Goal: Task Accomplishment & Management: Manage account settings

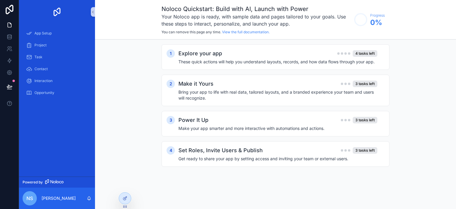
click at [31, 198] on span "nS" at bounding box center [29, 198] width 7 height 7
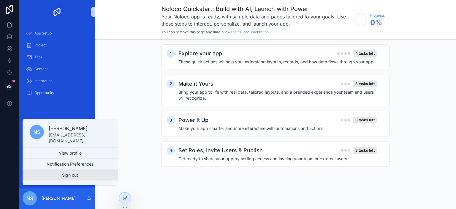
click at [60, 176] on button "Sign out" at bounding box center [70, 175] width 95 height 11
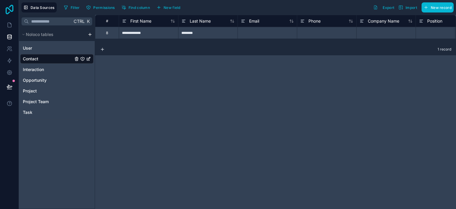
click at [6, 10] on icon at bounding box center [10, 10] width 8 height 10
click at [137, 105] on div "**********" at bounding box center [275, 112] width 361 height 194
click at [11, 26] on icon at bounding box center [10, 25] width 6 height 6
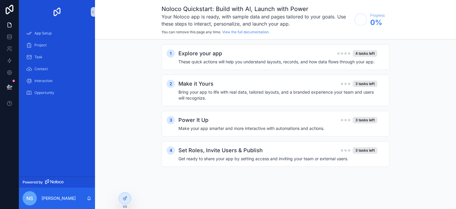
click at [28, 193] on div "nS" at bounding box center [30, 198] width 14 height 14
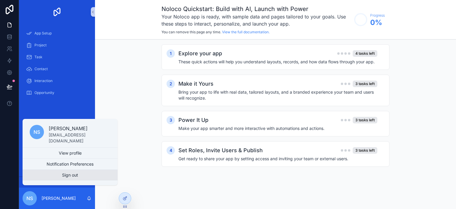
click at [70, 176] on button "Sign out" at bounding box center [70, 175] width 95 height 11
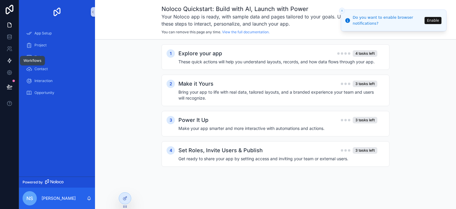
click at [10, 58] on icon at bounding box center [10, 61] width 6 height 6
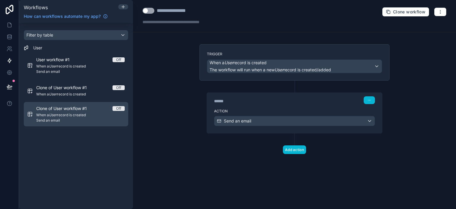
click at [81, 114] on span "When a User record is created" at bounding box center [80, 115] width 89 height 5
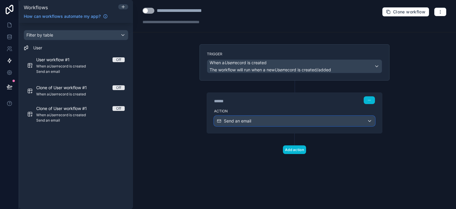
click at [371, 121] on div "Send an email" at bounding box center [295, 121] width 160 height 10
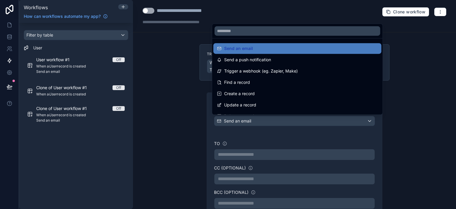
drag, startPoint x: 454, startPoint y: 69, endPoint x: 456, endPoint y: 123, distance: 54.1
click at [456, 123] on div at bounding box center [228, 104] width 456 height 209
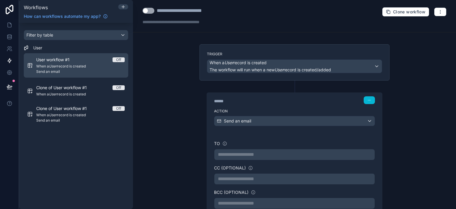
click at [68, 71] on span "Send an email" at bounding box center [80, 71] width 89 height 5
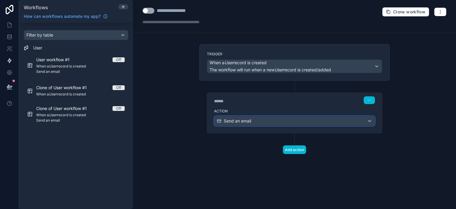
click at [371, 122] on div "Send an email" at bounding box center [295, 121] width 160 height 10
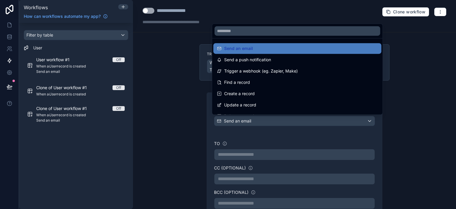
click at [86, 135] on div at bounding box center [228, 104] width 456 height 209
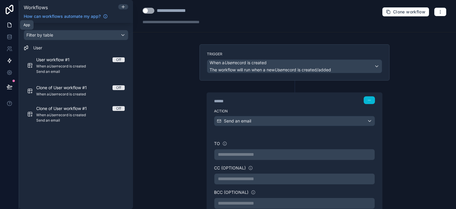
click at [10, 23] on icon at bounding box center [10, 23] width 1 height 1
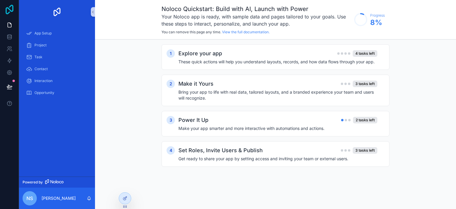
click at [9, 8] on icon at bounding box center [10, 10] width 8 height 10
click at [10, 8] on icon at bounding box center [10, 10] width 12 height 10
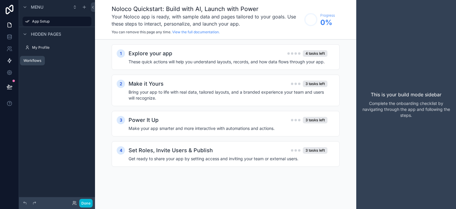
click at [8, 62] on icon at bounding box center [10, 61] width 6 height 6
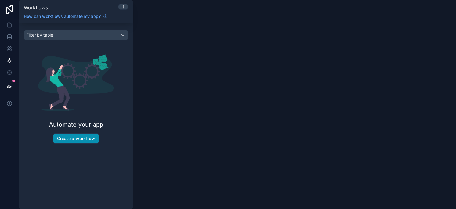
click at [68, 139] on button "Create a workflow" at bounding box center [76, 139] width 46 height 10
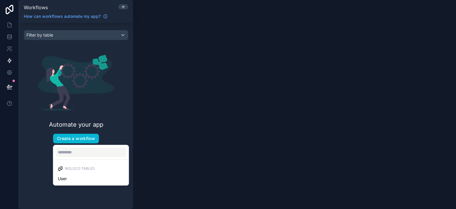
click at [115, 119] on div "scrollable content" at bounding box center [228, 104] width 456 height 209
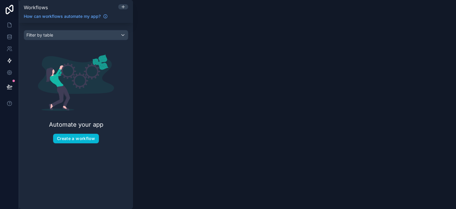
click at [88, 133] on div "Automate your app Create a workflow" at bounding box center [76, 99] width 105 height 108
click at [88, 139] on button "Create a workflow" at bounding box center [76, 139] width 46 height 10
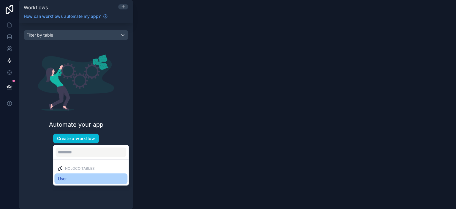
click at [63, 182] on div "User" at bounding box center [90, 178] width 73 height 11
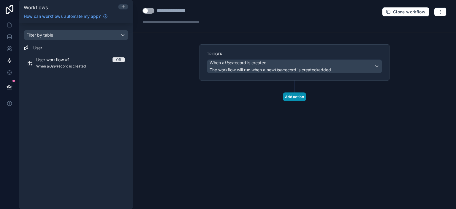
click at [302, 94] on button "Add action" at bounding box center [294, 96] width 23 height 9
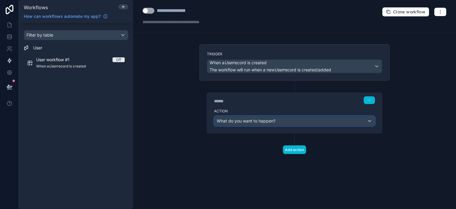
click at [293, 121] on div "What do you want to happen?" at bounding box center [295, 121] width 160 height 10
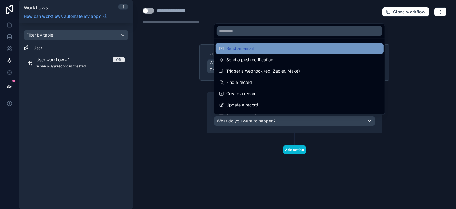
click at [245, 53] on div "Send an email" at bounding box center [300, 48] width 168 height 11
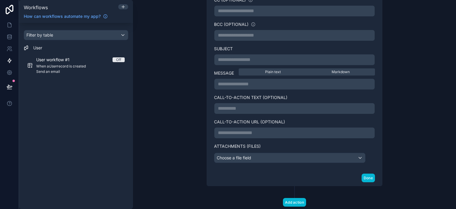
scroll to position [182, 0]
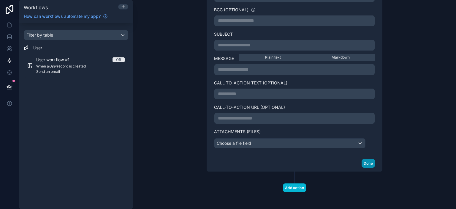
click at [364, 165] on button "Done" at bounding box center [368, 163] width 13 height 9
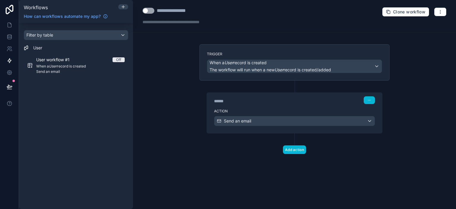
scroll to position [0, 0]
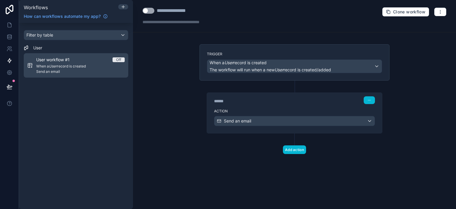
click at [54, 67] on em "User" at bounding box center [53, 66] width 8 height 4
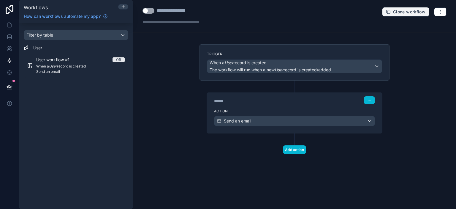
click at [411, 13] on span "Clone workflow" at bounding box center [409, 11] width 32 height 5
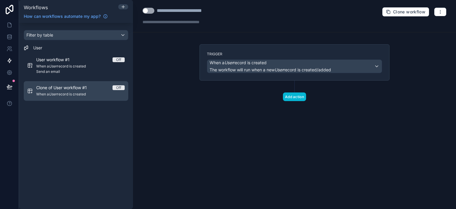
click at [79, 95] on span "When a User record is created" at bounding box center [80, 94] width 89 height 5
click at [76, 91] on div "Clone of User workflow #1 Off When a User record is created" at bounding box center [80, 91] width 89 height 12
click at [70, 88] on span "Clone of User workflow #1" at bounding box center [65, 88] width 58 height 6
click at [78, 92] on span "When a User record is created" at bounding box center [80, 94] width 89 height 5
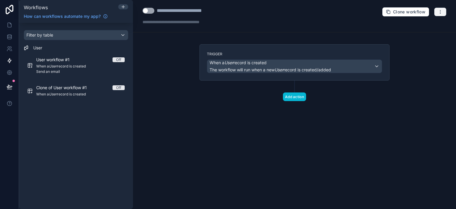
click at [440, 12] on icon "button" at bounding box center [440, 12] width 5 height 5
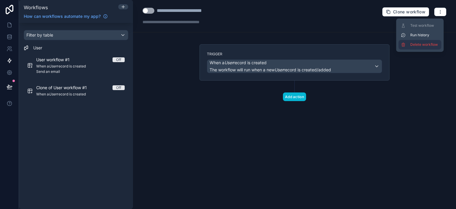
click at [412, 42] on button "Delete workflow" at bounding box center [420, 45] width 43 height 10
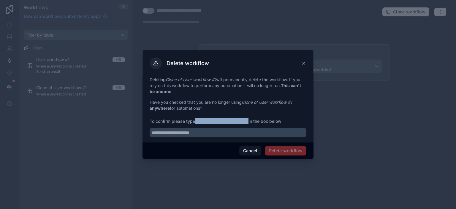
drag, startPoint x: 196, startPoint y: 120, endPoint x: 250, endPoint y: 122, distance: 53.5
click at [250, 122] on span "To confirm please type Clone of User workflow #1 in the box below" at bounding box center [228, 121] width 157 height 6
copy strong "Clone of User workflow #1"
click at [201, 136] on input "text" at bounding box center [228, 133] width 157 height 10
paste input "**********"
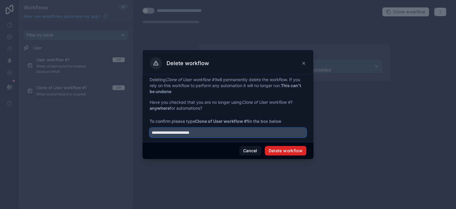
type input "**********"
click at [276, 150] on button "Delete workflow" at bounding box center [286, 151] width 42 height 10
click at [281, 150] on button "Delete workflow" at bounding box center [286, 151] width 42 height 10
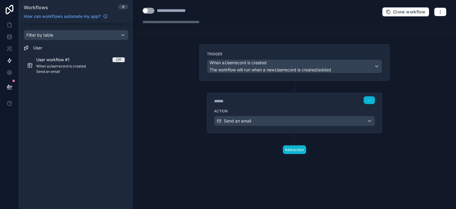
click at [182, 125] on div "**********" at bounding box center [294, 104] width 323 height 209
click at [441, 15] on button "button" at bounding box center [440, 11] width 12 height 9
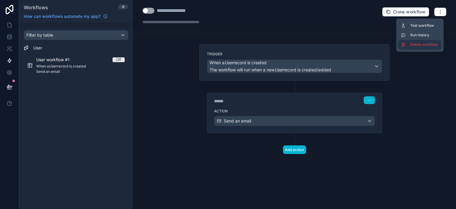
click at [416, 45] on span "Delete workflow" at bounding box center [425, 44] width 29 height 5
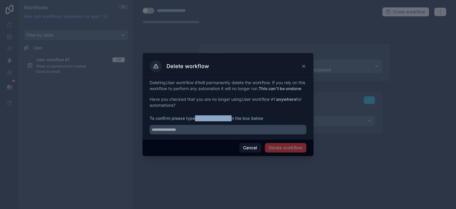
drag, startPoint x: 231, startPoint y: 122, endPoint x: 197, endPoint y: 121, distance: 34.2
click at [197, 121] on span "To confirm please type User workflow #1 in the box below" at bounding box center [228, 118] width 157 height 6
click at [197, 121] on strong "User workflow #1" at bounding box center [212, 118] width 35 height 5
click at [201, 125] on div at bounding box center [228, 127] width 157 height 13
drag, startPoint x: 196, startPoint y: 121, endPoint x: 232, endPoint y: 121, distance: 36.3
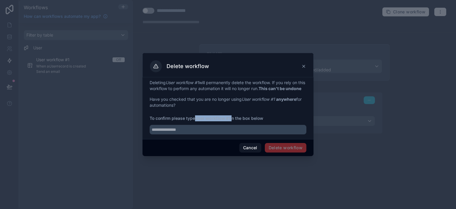
click at [232, 121] on span "To confirm please type User workflow #1 in the box below" at bounding box center [228, 118] width 157 height 6
copy span "User workflow #1"
click at [179, 132] on input "text" at bounding box center [228, 130] width 157 height 10
paste input "**********"
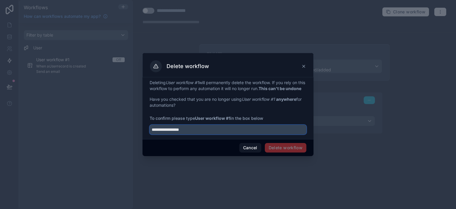
type input "**********"
click at [277, 151] on span "Delete workflow" at bounding box center [286, 148] width 42 height 10
click at [211, 134] on input "**********" at bounding box center [228, 130] width 157 height 10
click at [209, 134] on input "**********" at bounding box center [228, 130] width 157 height 10
click at [223, 134] on input "**********" at bounding box center [228, 130] width 157 height 10
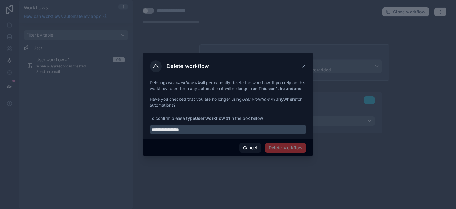
click at [277, 151] on span "Delete workflow" at bounding box center [286, 148] width 42 height 10
click at [240, 152] on button "Cancel" at bounding box center [251, 148] width 22 height 10
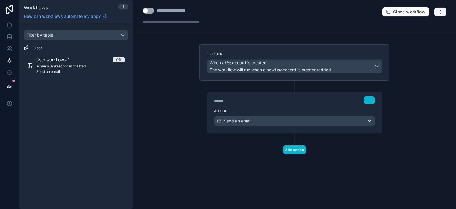
click at [441, 12] on icon "button" at bounding box center [440, 12] width 5 height 5
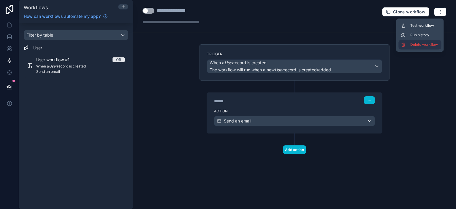
click at [411, 47] on button "Delete workflow" at bounding box center [420, 45] width 43 height 10
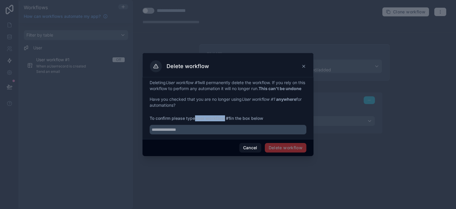
drag, startPoint x: 195, startPoint y: 121, endPoint x: 224, endPoint y: 120, distance: 28.5
click at [224, 120] on span "To confirm please type User workflow #1 in the box below" at bounding box center [228, 118] width 157 height 6
click at [221, 127] on div at bounding box center [228, 127] width 157 height 13
drag, startPoint x: 231, startPoint y: 122, endPoint x: 197, endPoint y: 122, distance: 34.2
click at [197, 121] on strong "User workflow #1" at bounding box center [212, 118] width 35 height 5
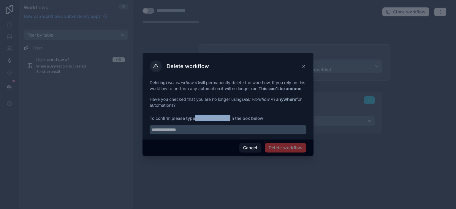
copy strong "User workflow #1"
click at [183, 133] on input "text" at bounding box center [228, 130] width 157 height 10
paste input "**********"
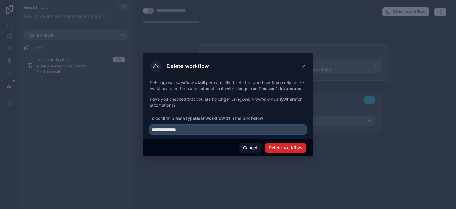
type input "**********"
click at [291, 151] on button "Delete workflow" at bounding box center [286, 148] width 42 height 10
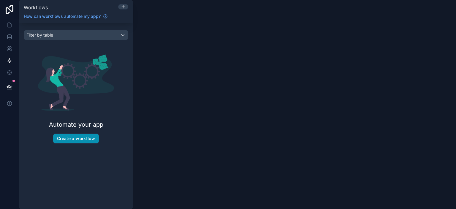
click at [84, 141] on button "Create a workflow" at bounding box center [76, 139] width 46 height 10
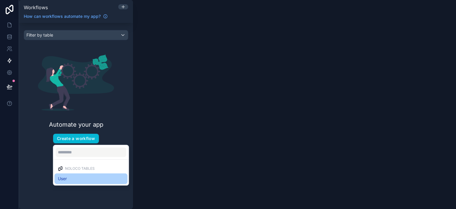
click at [75, 176] on div "User" at bounding box center [91, 178] width 66 height 7
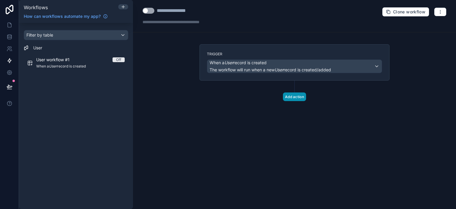
click at [295, 96] on button "Add action" at bounding box center [294, 96] width 23 height 9
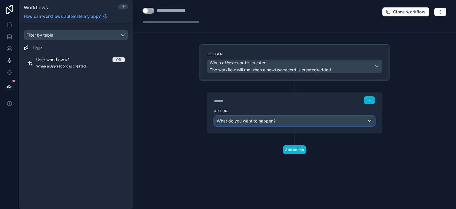
click at [278, 121] on div "What do you want to happen?" at bounding box center [295, 121] width 160 height 10
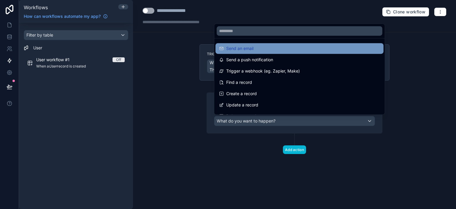
click at [254, 51] on div "Send an email" at bounding box center [299, 48] width 161 height 7
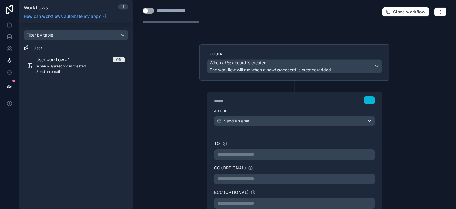
click at [236, 154] on p "**********" at bounding box center [294, 154] width 153 height 7
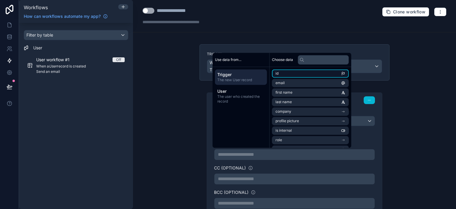
click at [282, 75] on li "id" at bounding box center [310, 73] width 77 height 8
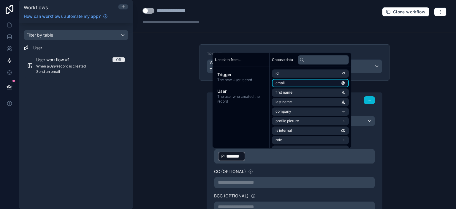
click at [291, 84] on li "email" at bounding box center [310, 83] width 77 height 8
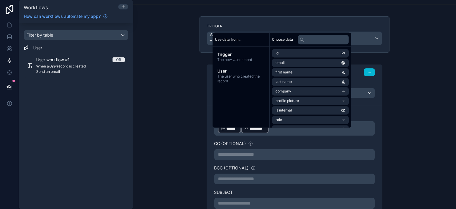
scroll to position [59, 0]
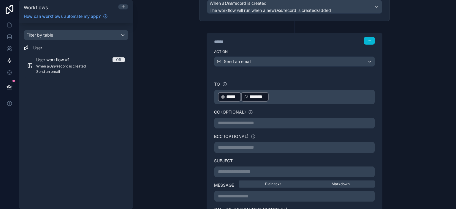
click at [341, 76] on div "**********" at bounding box center [294, 178] width 175 height 208
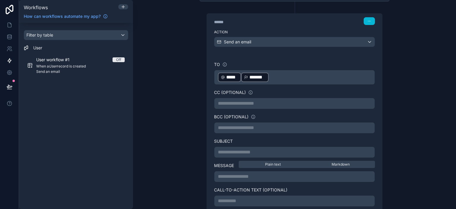
scroll to position [67, 0]
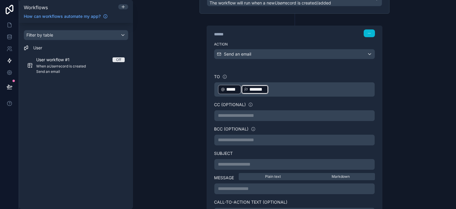
click at [275, 89] on p "﻿ ***** ﻿ ﻿ ******* ﻿ ﻿" at bounding box center [294, 89] width 153 height 11
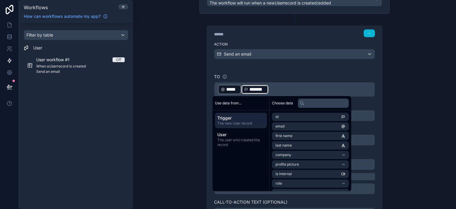
click at [318, 66] on div "**********" at bounding box center [294, 170] width 175 height 208
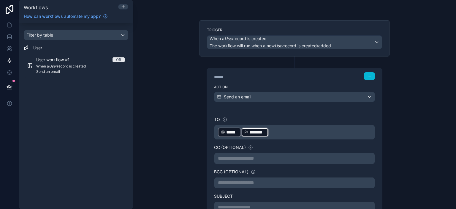
scroll to position [37, 0]
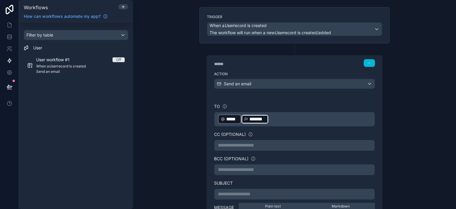
click at [272, 117] on p "﻿ ***** ﻿ ﻿ ******* ﻿ ﻿" at bounding box center [294, 119] width 153 height 11
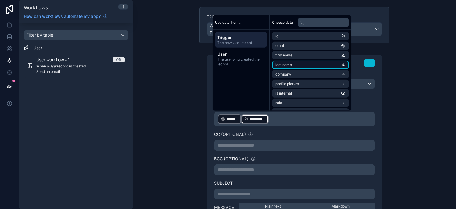
click at [289, 67] on span "last name" at bounding box center [284, 64] width 16 height 5
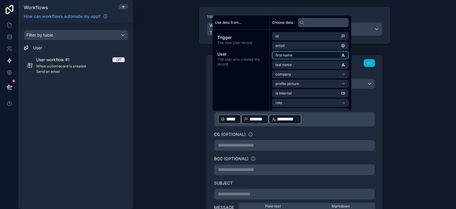
click at [289, 53] on span "first name" at bounding box center [284, 55] width 17 height 5
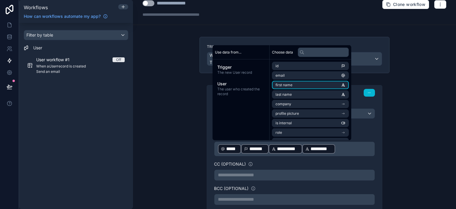
scroll to position [97, 0]
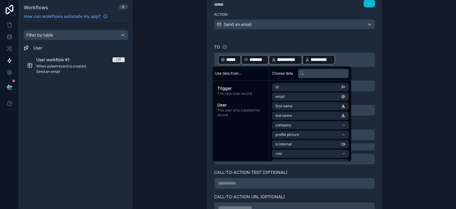
click at [407, 105] on div "**********" at bounding box center [294, 104] width 323 height 209
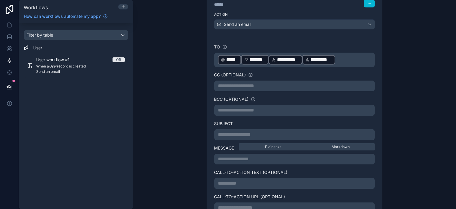
click at [276, 136] on p "**********" at bounding box center [294, 134] width 153 height 7
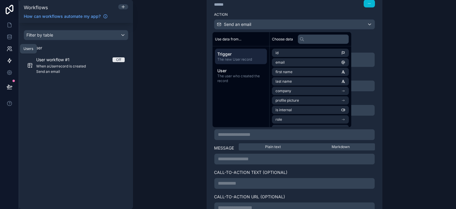
click at [8, 50] on icon at bounding box center [10, 49] width 6 height 6
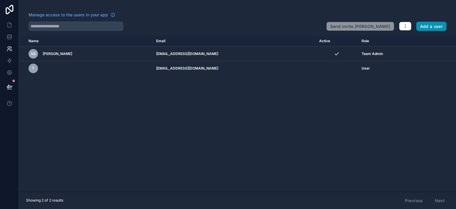
click at [426, 27] on button "Add a user" at bounding box center [432, 27] width 31 height 10
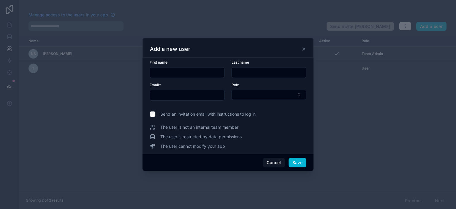
click at [184, 77] on div at bounding box center [187, 72] width 75 height 11
click at [182, 75] on input "text" at bounding box center [187, 72] width 74 height 8
type input "*"
click at [251, 73] on input "text" at bounding box center [269, 72] width 74 height 8
type input "*"
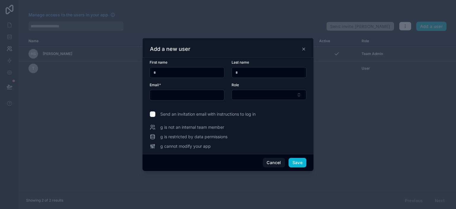
click at [198, 97] on input "text" at bounding box center [187, 95] width 74 height 8
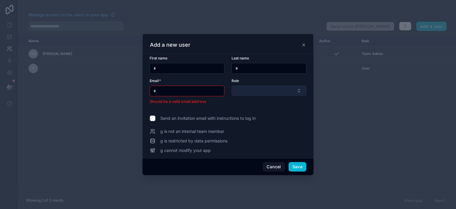
click at [256, 91] on button "Select Button" at bounding box center [269, 91] width 75 height 10
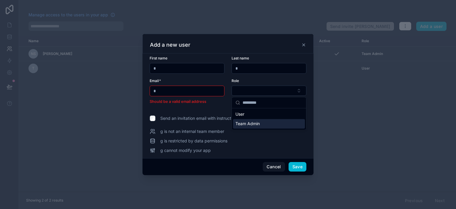
click at [253, 123] on span "Team Admin" at bounding box center [248, 124] width 24 height 6
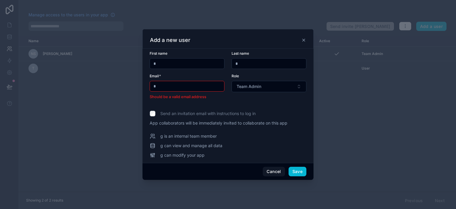
click at [177, 89] on input "*" at bounding box center [187, 86] width 74 height 8
type input "**"
click at [230, 100] on form "First name * Last name * Email * ** Should be a valid email address Role Team A…" at bounding box center [228, 79] width 157 height 56
click at [294, 170] on button "Save" at bounding box center [298, 172] width 18 height 10
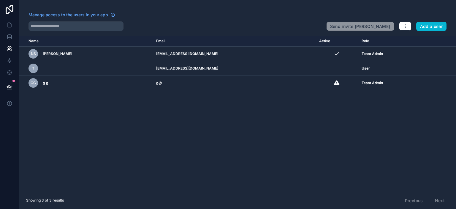
click at [229, 127] on div "Name Email Active Role userTable.email nS navdeep Sandhu nsinghsandhu@qasource.…" at bounding box center [237, 114] width 437 height 156
click at [422, 28] on button "Add a user" at bounding box center [432, 27] width 31 height 10
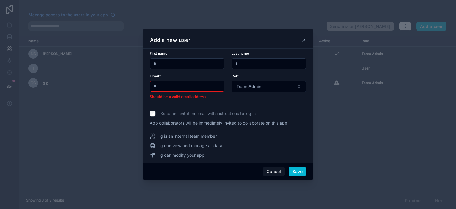
click at [183, 66] on input "*" at bounding box center [187, 63] width 74 height 8
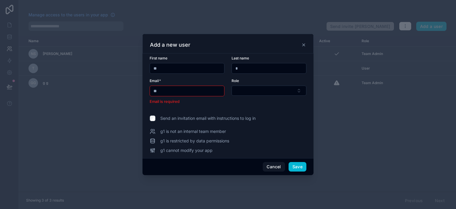
type input "**"
click at [248, 71] on input "*" at bounding box center [269, 68] width 74 height 8
type input "**"
click at [243, 92] on button "Select Button" at bounding box center [269, 91] width 75 height 10
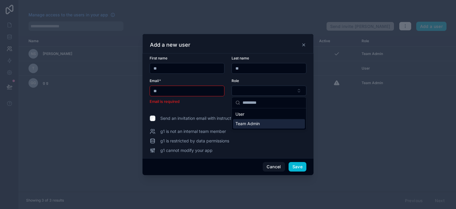
click at [254, 123] on span "Team Admin" at bounding box center [248, 124] width 24 height 6
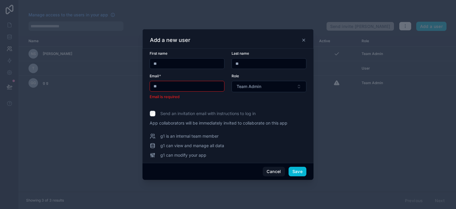
click at [182, 86] on input "**" at bounding box center [187, 86] width 74 height 8
type input "*"
type input "**"
click at [294, 171] on button "Save" at bounding box center [298, 172] width 18 height 10
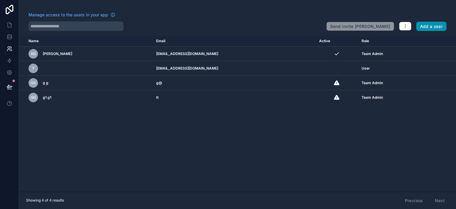
click at [430, 25] on button "Add a user" at bounding box center [432, 27] width 31 height 10
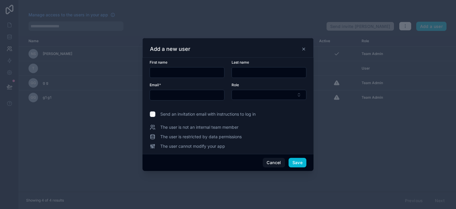
click at [179, 100] on div at bounding box center [187, 95] width 75 height 11
click at [176, 97] on input "text" at bounding box center [187, 95] width 74 height 8
type input "*******"
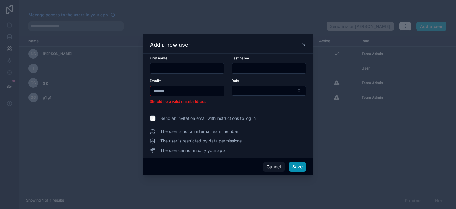
click at [301, 164] on button "Save" at bounding box center [298, 167] width 18 height 10
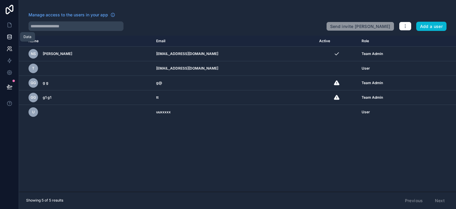
click at [9, 40] on icon at bounding box center [10, 37] width 6 height 6
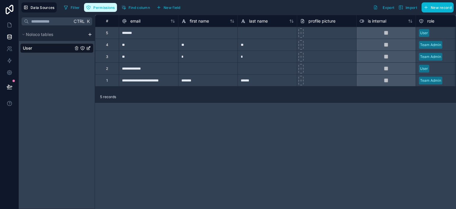
click at [98, 7] on span "Permissions" at bounding box center [103, 7] width 21 height 4
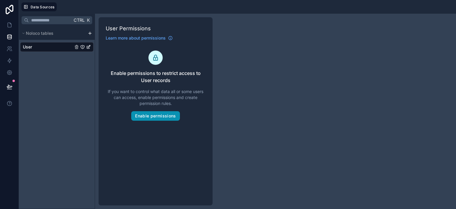
click at [158, 114] on button "Enable permissions" at bounding box center [155, 116] width 48 height 10
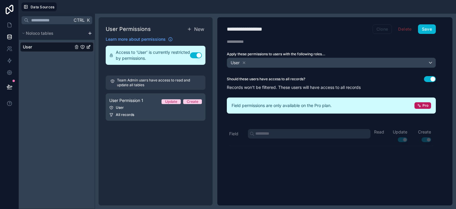
click at [385, 29] on button "Clone" at bounding box center [383, 29] width 20 height 10
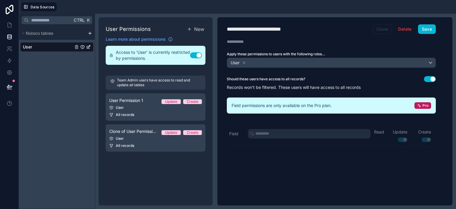
click at [383, 26] on button "Clone" at bounding box center [383, 29] width 20 height 10
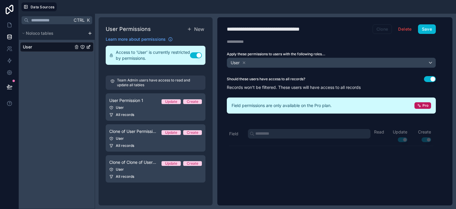
click at [384, 27] on button "Clone" at bounding box center [383, 29] width 20 height 10
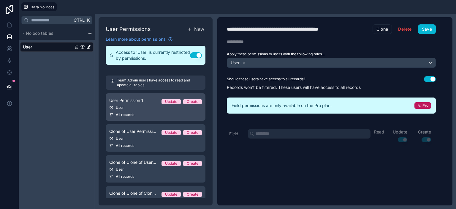
click at [176, 113] on div "All records" at bounding box center [155, 114] width 93 height 5
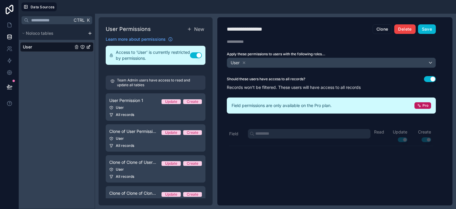
click at [407, 30] on button "Delete" at bounding box center [405, 29] width 21 height 10
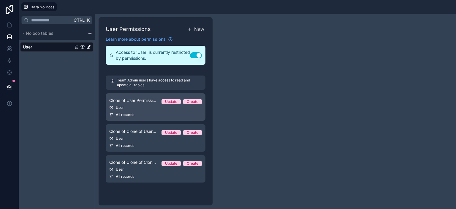
click at [191, 114] on div "All records" at bounding box center [155, 114] width 93 height 5
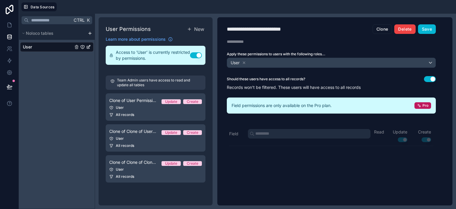
click at [411, 31] on button "Delete" at bounding box center [405, 29] width 21 height 10
click at [8, 29] on link at bounding box center [9, 25] width 19 height 12
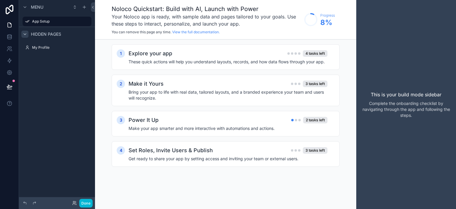
click at [27, 34] on icon "scrollable content" at bounding box center [25, 34] width 5 height 5
click at [36, 25] on div "App Setup" at bounding box center [57, 22] width 67 height 10
click at [9, 25] on icon at bounding box center [10, 25] width 6 height 6
click at [7, 39] on icon at bounding box center [10, 37] width 6 height 6
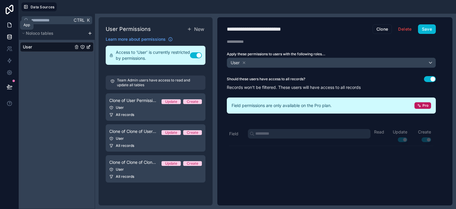
click at [8, 26] on icon at bounding box center [10, 25] width 6 height 6
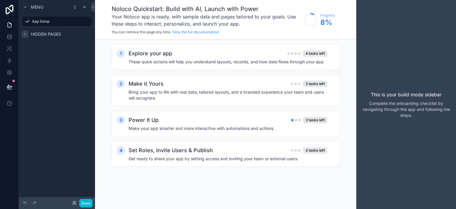
click at [25, 34] on icon "scrollable content" at bounding box center [25, 34] width 5 height 5
click at [31, 25] on div "App Setup" at bounding box center [57, 22] width 67 height 10
click at [12, 12] on icon at bounding box center [10, 10] width 12 height 10
click at [9, 28] on link at bounding box center [9, 25] width 19 height 12
click at [8, 24] on icon at bounding box center [10, 25] width 6 height 6
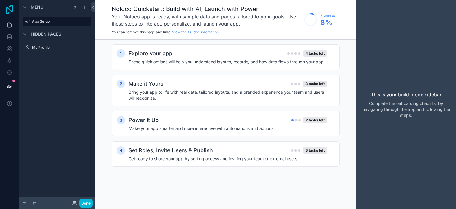
click at [10, 12] on icon at bounding box center [10, 10] width 8 height 10
click at [26, 34] on icon "scrollable content" at bounding box center [25, 34] width 2 height 1
click at [26, 33] on icon "scrollable content" at bounding box center [25, 34] width 5 height 5
click at [7, 38] on icon at bounding box center [9, 38] width 4 height 2
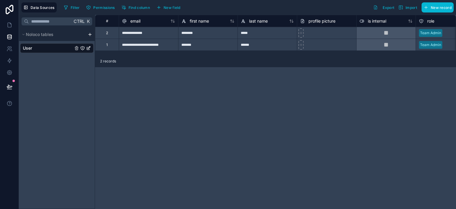
click at [90, 35] on html "**********" at bounding box center [228, 104] width 456 height 209
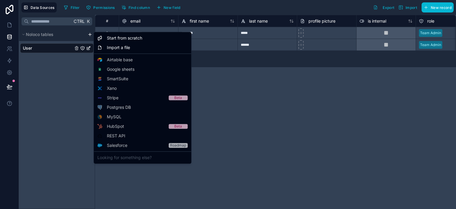
click at [251, 108] on html "**********" at bounding box center [228, 104] width 456 height 209
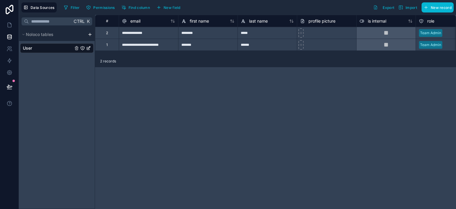
click at [89, 48] on icon "User" at bounding box center [89, 47] width 2 height 2
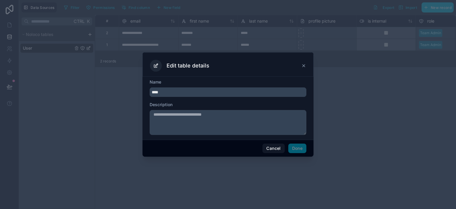
click at [303, 67] on icon at bounding box center [304, 65] width 2 height 2
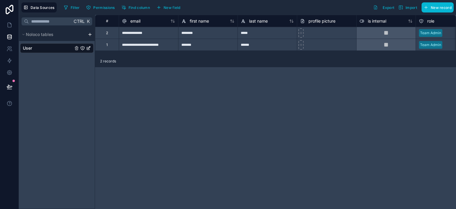
click at [27, 48] on span "User" at bounding box center [27, 48] width 9 height 6
click at [165, 8] on span "New field" at bounding box center [172, 7] width 17 height 4
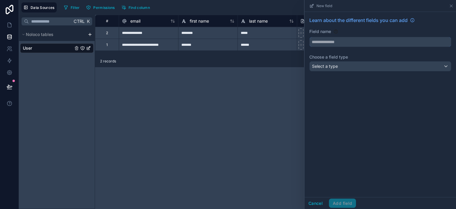
click at [317, 41] on input "text" at bounding box center [380, 42] width 141 height 10
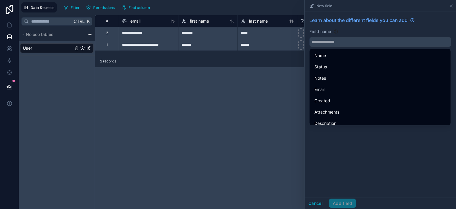
drag, startPoint x: 322, startPoint y: 71, endPoint x: 330, endPoint y: 74, distance: 8.7
click at [323, 71] on div "Status" at bounding box center [380, 67] width 139 height 11
type input "******"
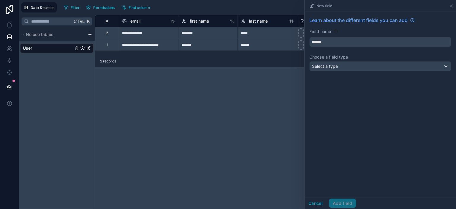
click at [337, 204] on div "Cancel Add field" at bounding box center [330, 204] width 51 height 10
click at [328, 69] on span "Select a type" at bounding box center [325, 66] width 26 height 6
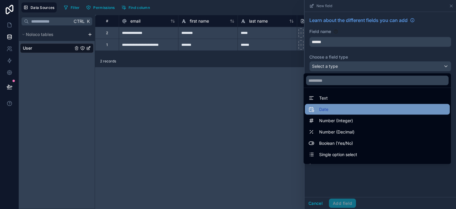
click at [322, 107] on span "Date" at bounding box center [323, 109] width 9 height 7
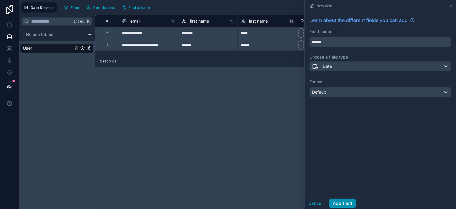
click at [341, 202] on button "Add field" at bounding box center [342, 204] width 27 height 10
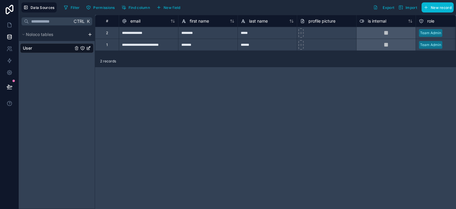
click at [47, 52] on div "User" at bounding box center [56, 48] width 73 height 10
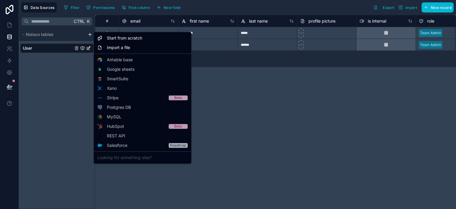
click at [89, 36] on html "**********" at bounding box center [228, 104] width 456 height 209
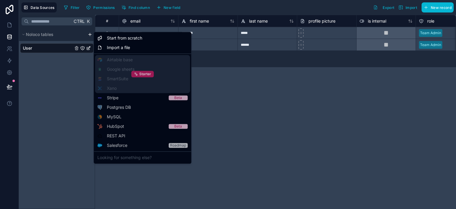
click at [138, 72] on icon at bounding box center [136, 74] width 4 height 4
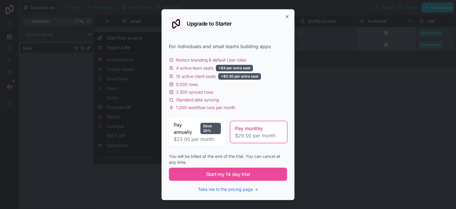
click at [191, 132] on span "Pay annually" at bounding box center [186, 128] width 24 height 14
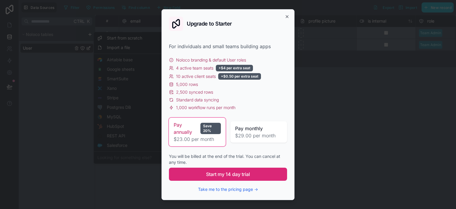
click at [200, 170] on button "Start my 14 day trial" at bounding box center [228, 174] width 118 height 13
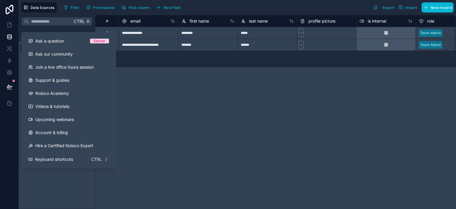
click at [168, 96] on div "**********" at bounding box center [275, 112] width 361 height 194
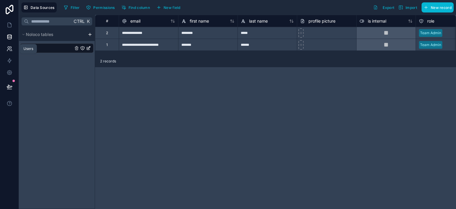
click at [8, 50] on icon at bounding box center [10, 49] width 6 height 6
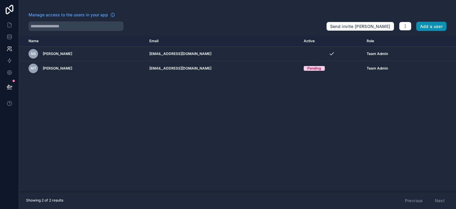
click at [424, 27] on button "Add a user" at bounding box center [432, 27] width 31 height 10
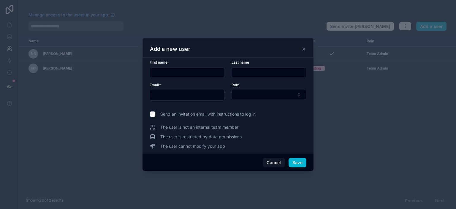
click at [173, 71] on input "text" at bounding box center [187, 72] width 74 height 8
type input "*"
click at [235, 75] on input "text" at bounding box center [269, 72] width 74 height 8
type input "*"
click at [201, 96] on input "text" at bounding box center [187, 95] width 74 height 8
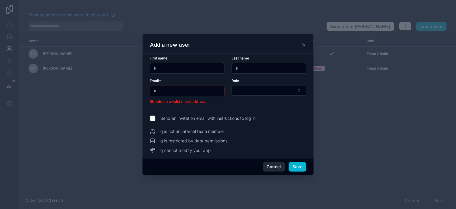
type input "*"
click at [281, 169] on button "Cancel" at bounding box center [274, 167] width 22 height 10
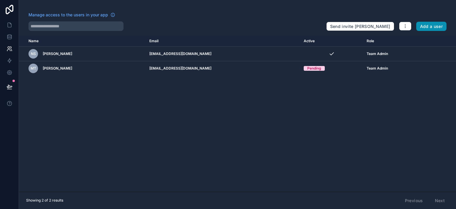
click at [427, 23] on button "Add a user" at bounding box center [432, 27] width 31 height 10
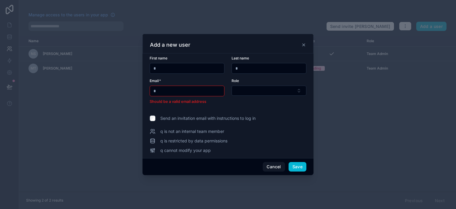
click at [304, 46] on icon at bounding box center [304, 44] width 5 height 5
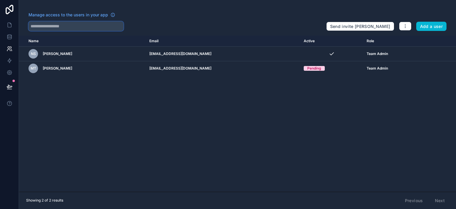
click at [65, 26] on input "text" at bounding box center [76, 26] width 95 height 10
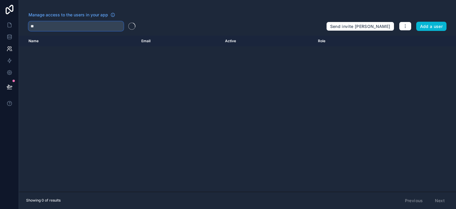
type input "*"
type input "**********"
click at [12, 59] on link at bounding box center [9, 61] width 19 height 12
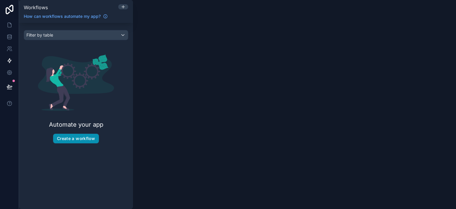
click at [76, 138] on button "Create a workflow" at bounding box center [76, 139] width 46 height 10
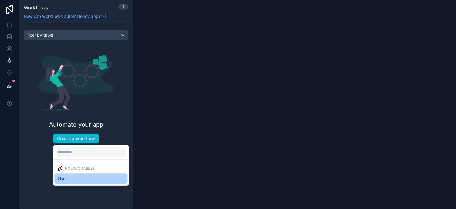
click at [69, 176] on div "User" at bounding box center [91, 178] width 66 height 7
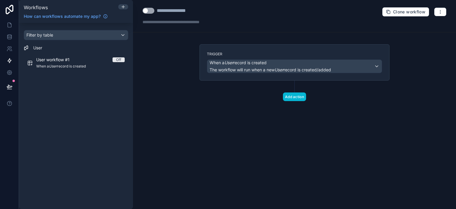
click at [194, 23] on div at bounding box center [184, 22] width 83 height 6
click at [298, 97] on button "Add action" at bounding box center [294, 96] width 23 height 9
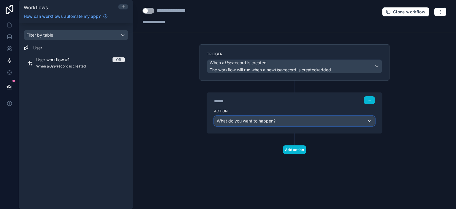
click at [281, 123] on div "What do you want to happen?" at bounding box center [295, 121] width 160 height 10
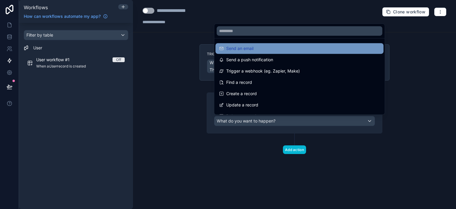
click at [247, 46] on span "Send an email" at bounding box center [239, 48] width 27 height 7
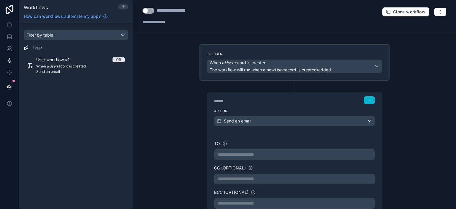
scroll to position [178, 0]
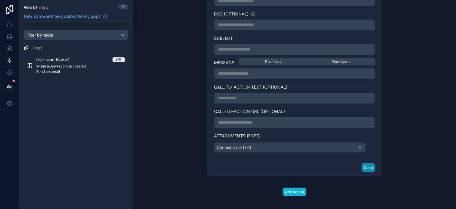
click at [368, 167] on button "Done" at bounding box center [368, 167] width 13 height 9
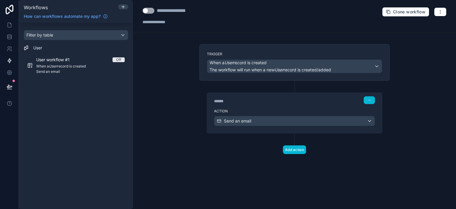
click at [152, 120] on div "**********" at bounding box center [294, 104] width 323 height 209
click at [406, 14] on span "Clone workflow" at bounding box center [409, 11] width 32 height 5
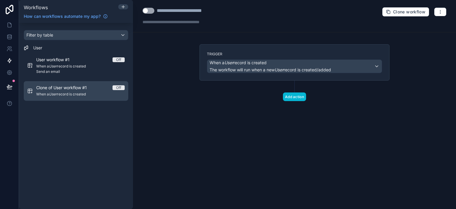
click at [96, 92] on span "When a User record is created" at bounding box center [80, 94] width 89 height 5
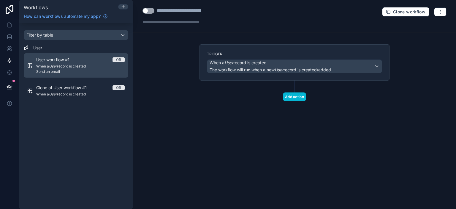
click at [90, 58] on div "User workflow #1 Off" at bounding box center [80, 60] width 89 height 6
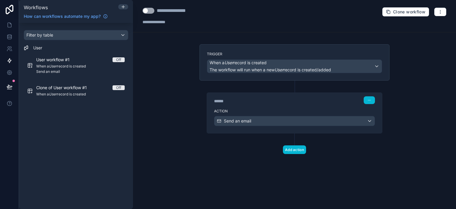
click at [180, 25] on div "**********" at bounding box center [294, 16] width 323 height 32
click at [176, 22] on div "**********" at bounding box center [161, 22] width 37 height 6
type div "**********"
click at [169, 102] on div "**********" at bounding box center [294, 104] width 323 height 209
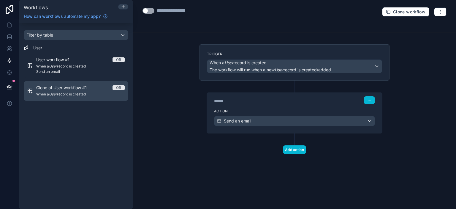
click at [100, 95] on span "When a User record is created" at bounding box center [80, 94] width 89 height 5
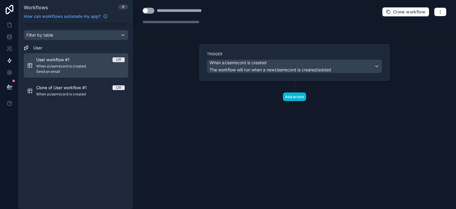
click at [82, 67] on span "When a User record is created" at bounding box center [80, 66] width 89 height 5
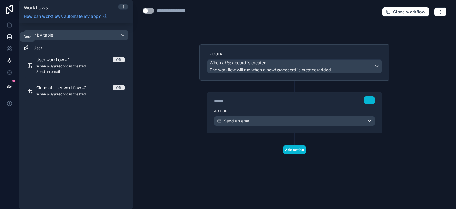
click at [14, 37] on link at bounding box center [9, 37] width 19 height 12
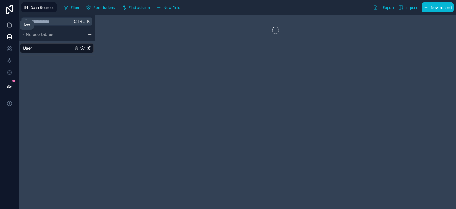
click at [10, 28] on icon at bounding box center [10, 25] width 6 height 6
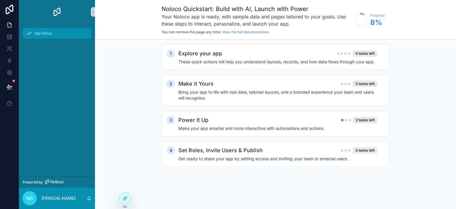
click at [53, 35] on div "App Setup" at bounding box center [57, 34] width 62 height 10
click at [13, 8] on icon at bounding box center [10, 10] width 8 height 10
click at [9, 10] on icon at bounding box center [10, 10] width 12 height 10
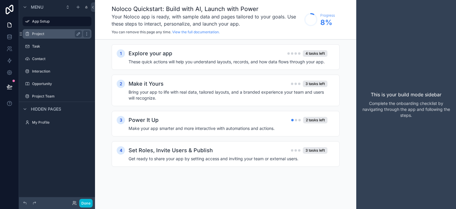
click at [37, 35] on label "Project" at bounding box center [56, 33] width 48 height 5
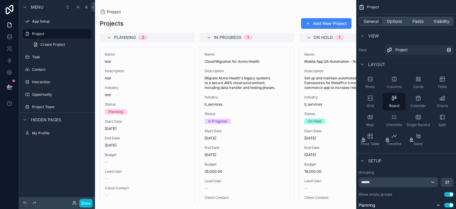
click at [124, 39] on div "scrollable content" at bounding box center [226, 104] width 262 height 209
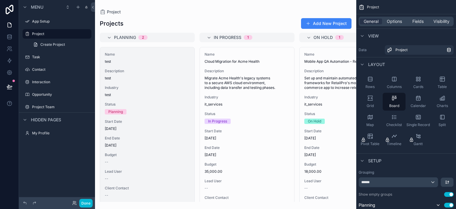
click at [115, 56] on span "Name" at bounding box center [147, 54] width 85 height 5
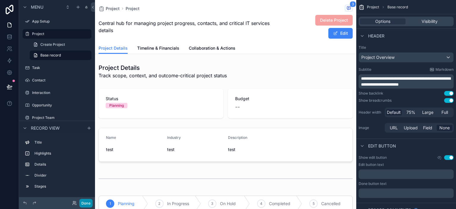
click at [87, 202] on button "Done" at bounding box center [85, 203] width 13 height 9
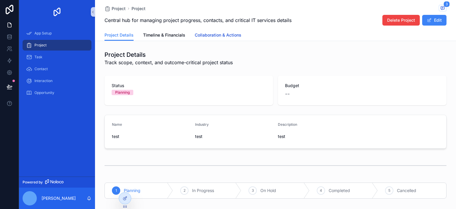
click at [205, 35] on span "Collaboration & Actions" at bounding box center [218, 35] width 47 height 6
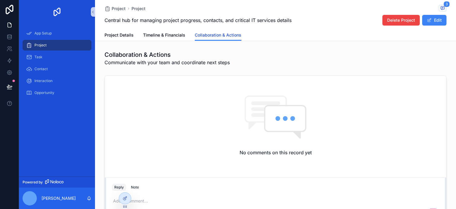
scroll to position [78, 0]
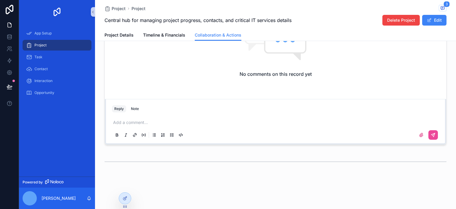
click at [119, 124] on p "scrollable content" at bounding box center [276, 122] width 327 height 6
click at [431, 133] on icon "scrollable content" at bounding box center [433, 135] width 5 height 5
click at [432, 134] on icon "scrollable content" at bounding box center [433, 135] width 5 height 5
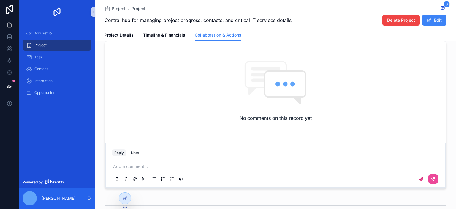
scroll to position [59, 0]
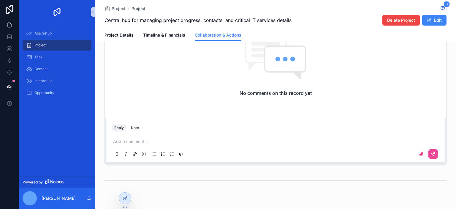
click at [187, 141] on p "scrollable content" at bounding box center [276, 141] width 327 height 6
click at [431, 153] on icon "scrollable content" at bounding box center [433, 154] width 5 height 5
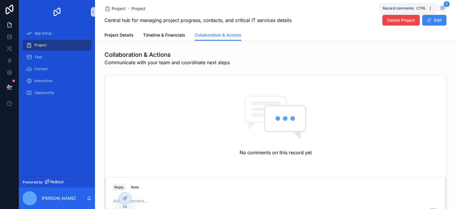
click at [442, 7] on icon "scrollable content" at bounding box center [442, 7] width 1 height 0
